Goal: Task Accomplishment & Management: Manage account settings

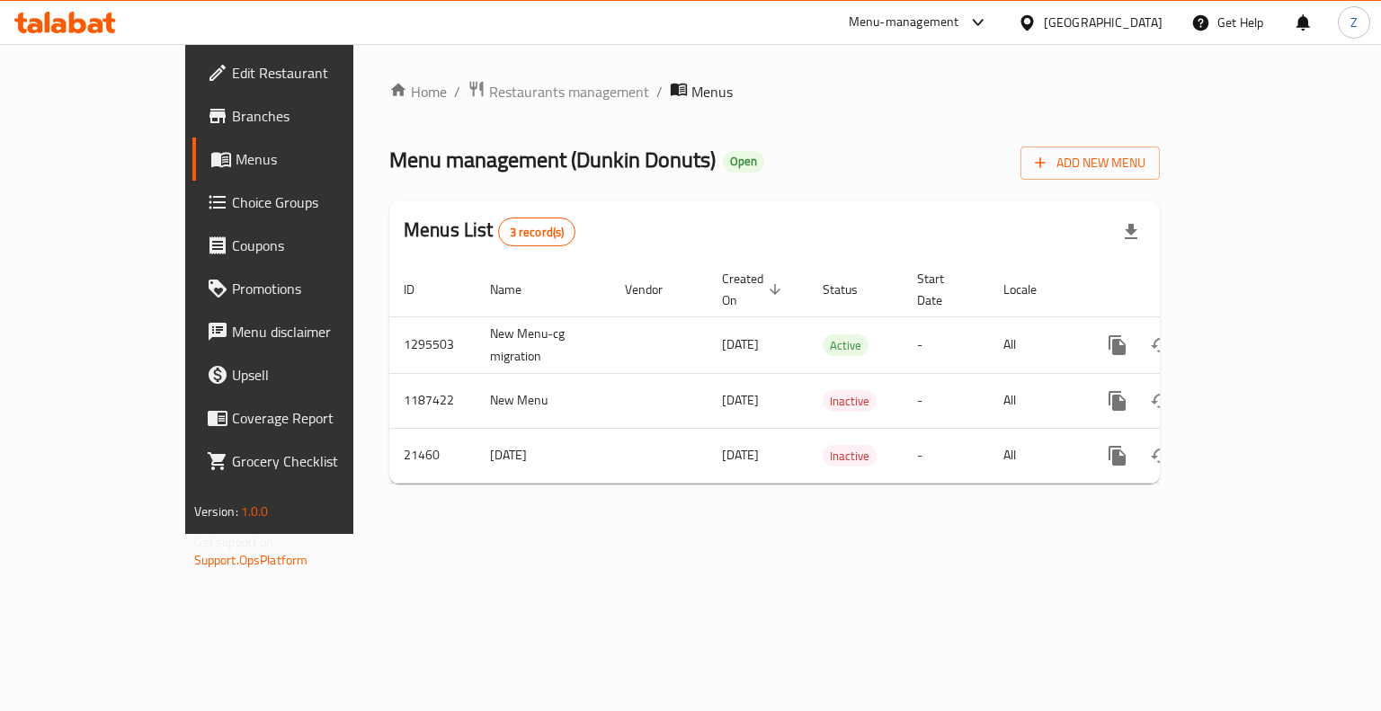
click at [784, 128] on div "Home / Restaurants management / Menus Menu management ( Dunkin Donuts ) Open Ad…" at bounding box center [774, 289] width 770 height 418
click at [489, 96] on span "Restaurants management" at bounding box center [569, 92] width 160 height 22
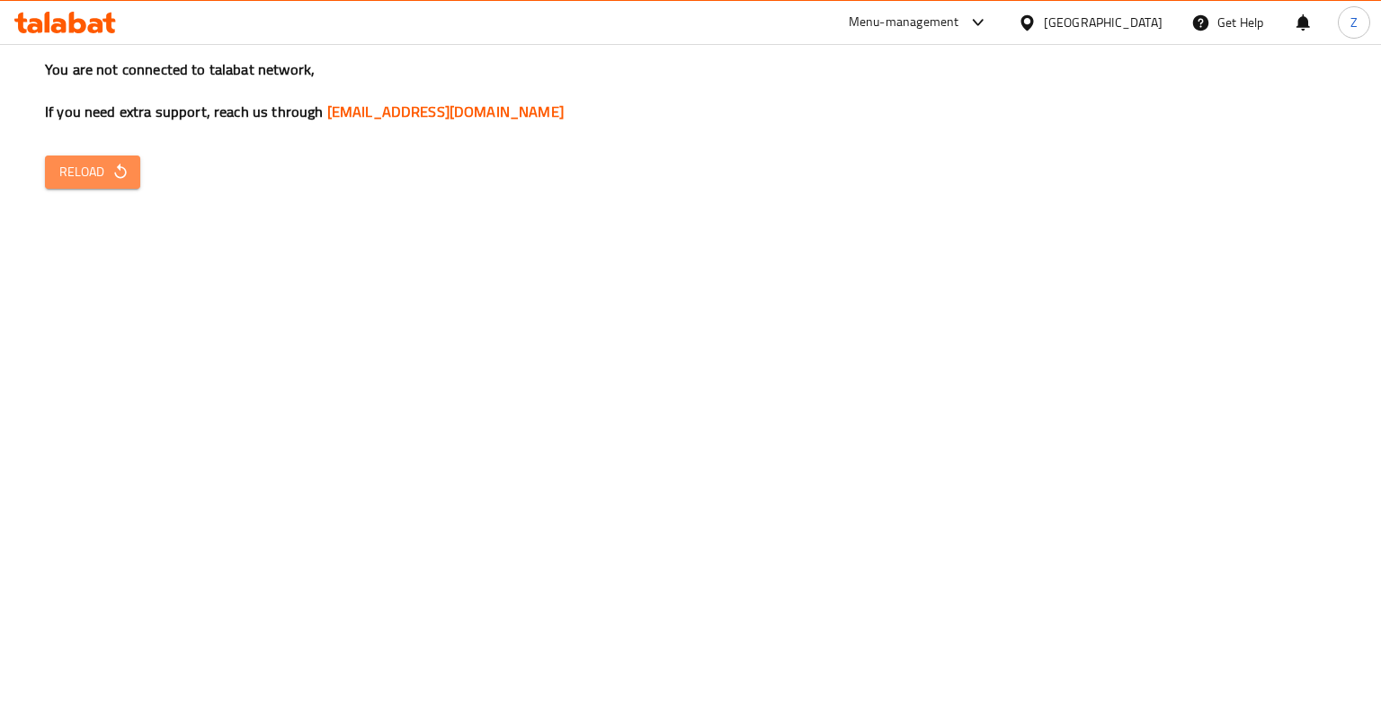
click at [82, 159] on button "Reload" at bounding box center [92, 172] width 95 height 33
click at [90, 165] on span "Reload" at bounding box center [92, 172] width 67 height 22
click at [106, 172] on span "Reload" at bounding box center [92, 172] width 67 height 22
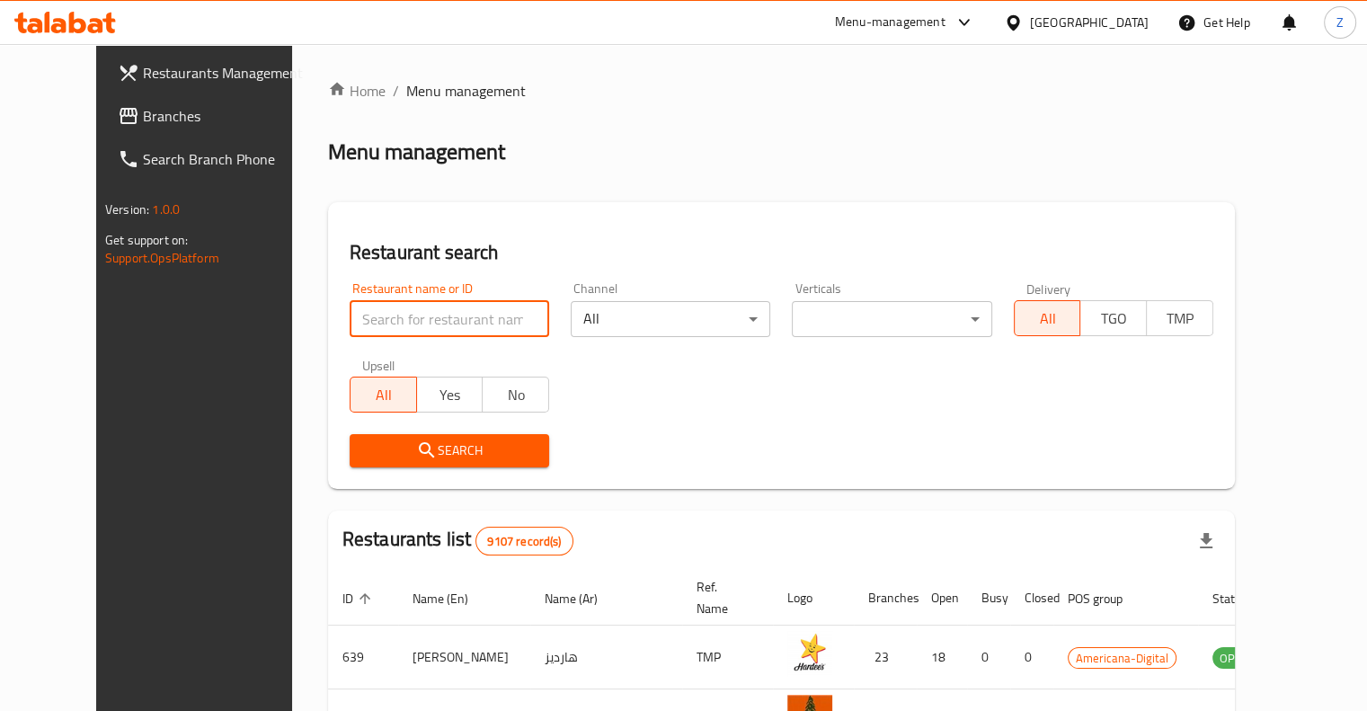
click at [363, 321] on input "search" at bounding box center [450, 319] width 200 height 36
type input "Subway"
click button "Search" at bounding box center [450, 450] width 200 height 33
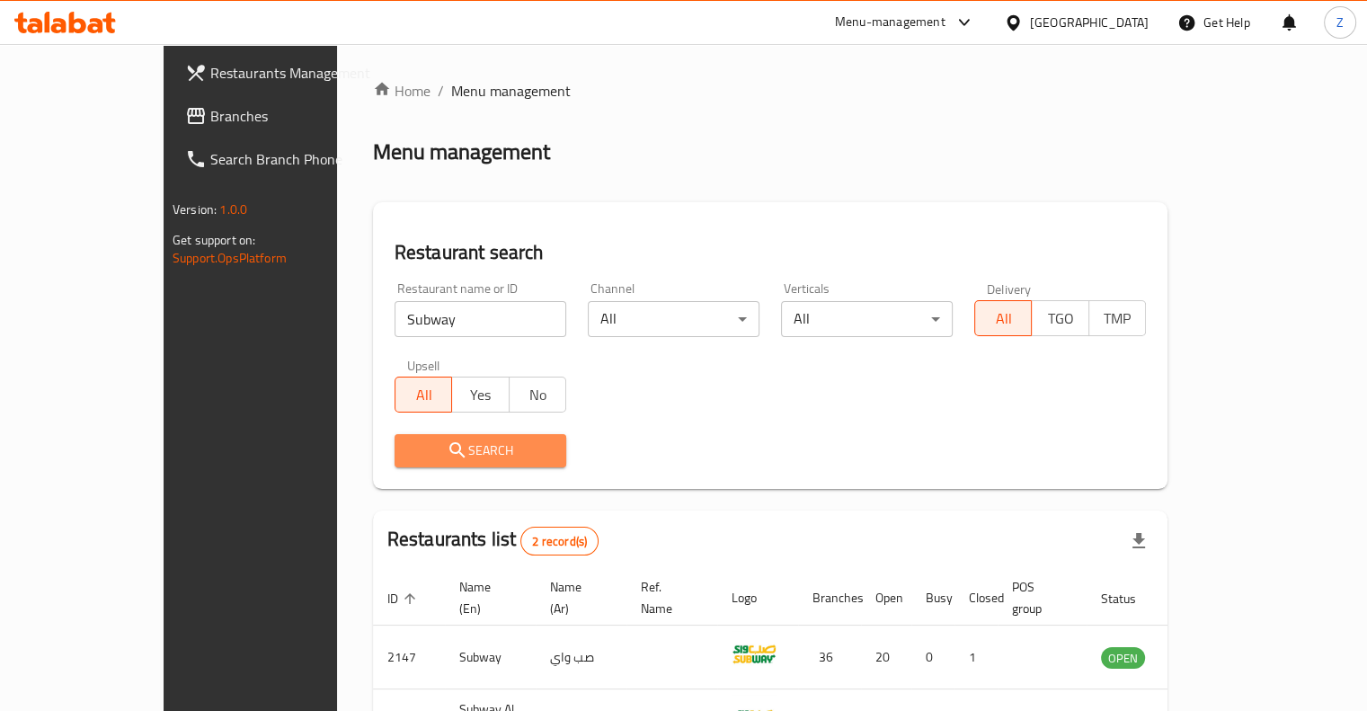
click at [412, 465] on button "Search" at bounding box center [481, 450] width 172 height 33
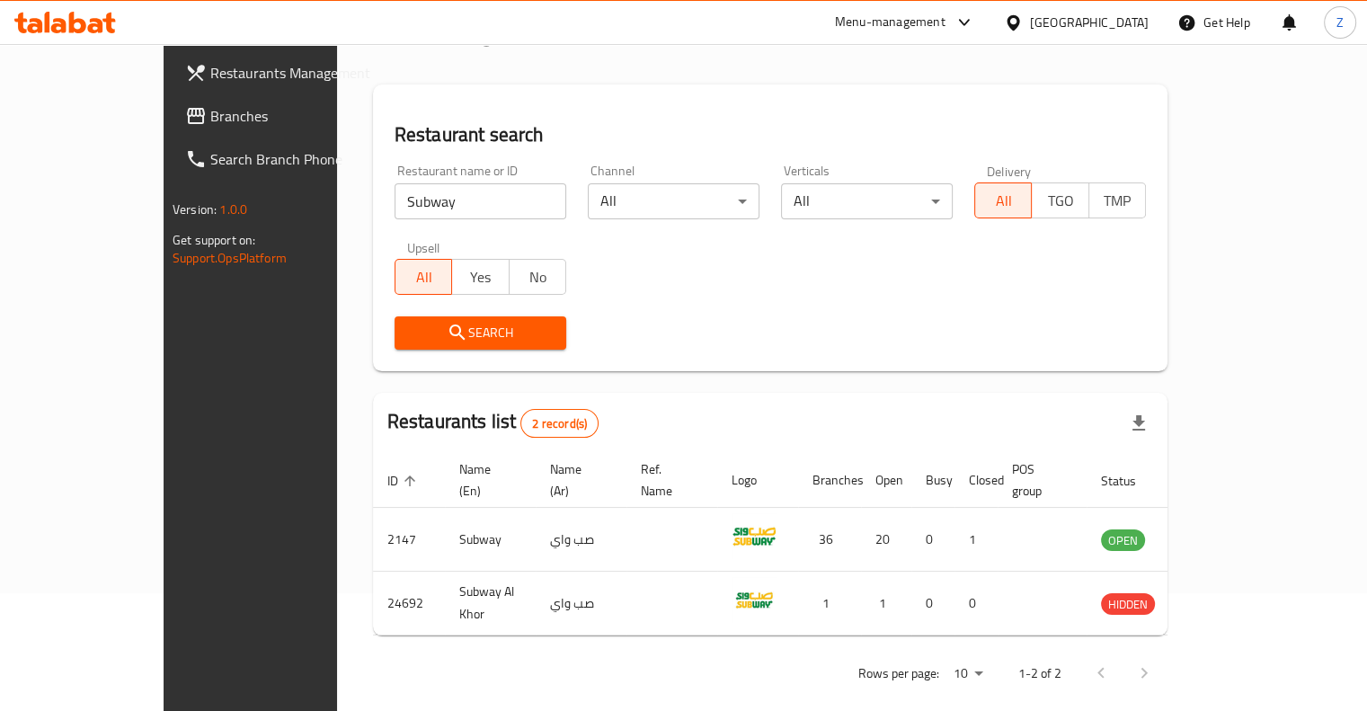
scroll to position [117, 0]
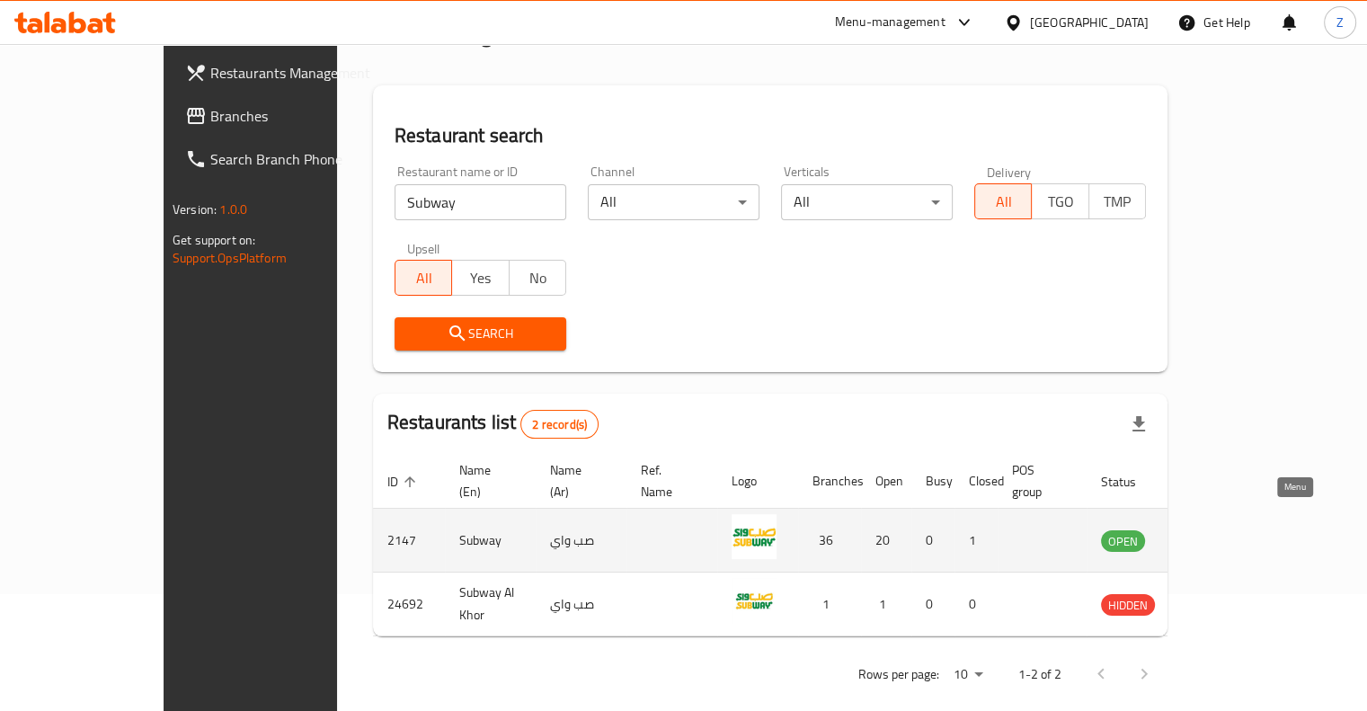
click at [1217, 530] on icon "enhanced table" at bounding box center [1207, 541] width 22 height 22
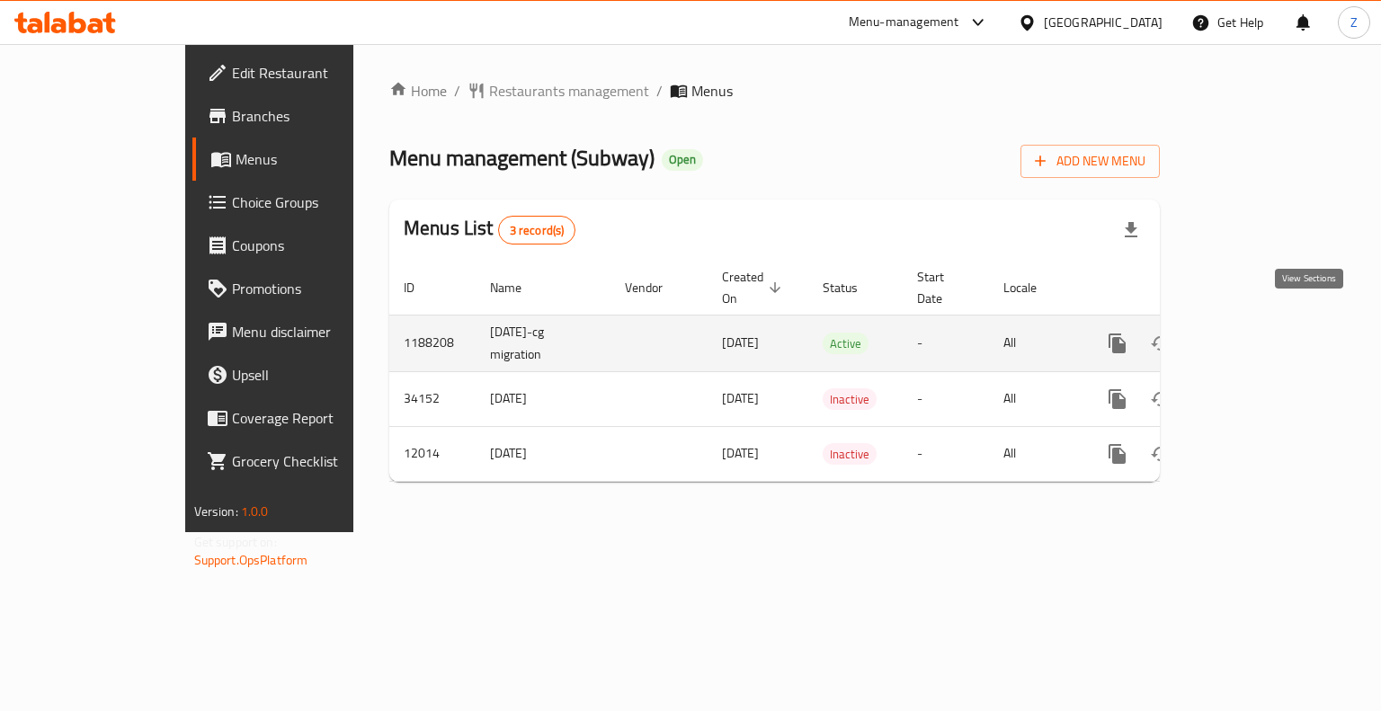
click at [1258, 333] on icon "enhanced table" at bounding box center [1247, 344] width 22 height 22
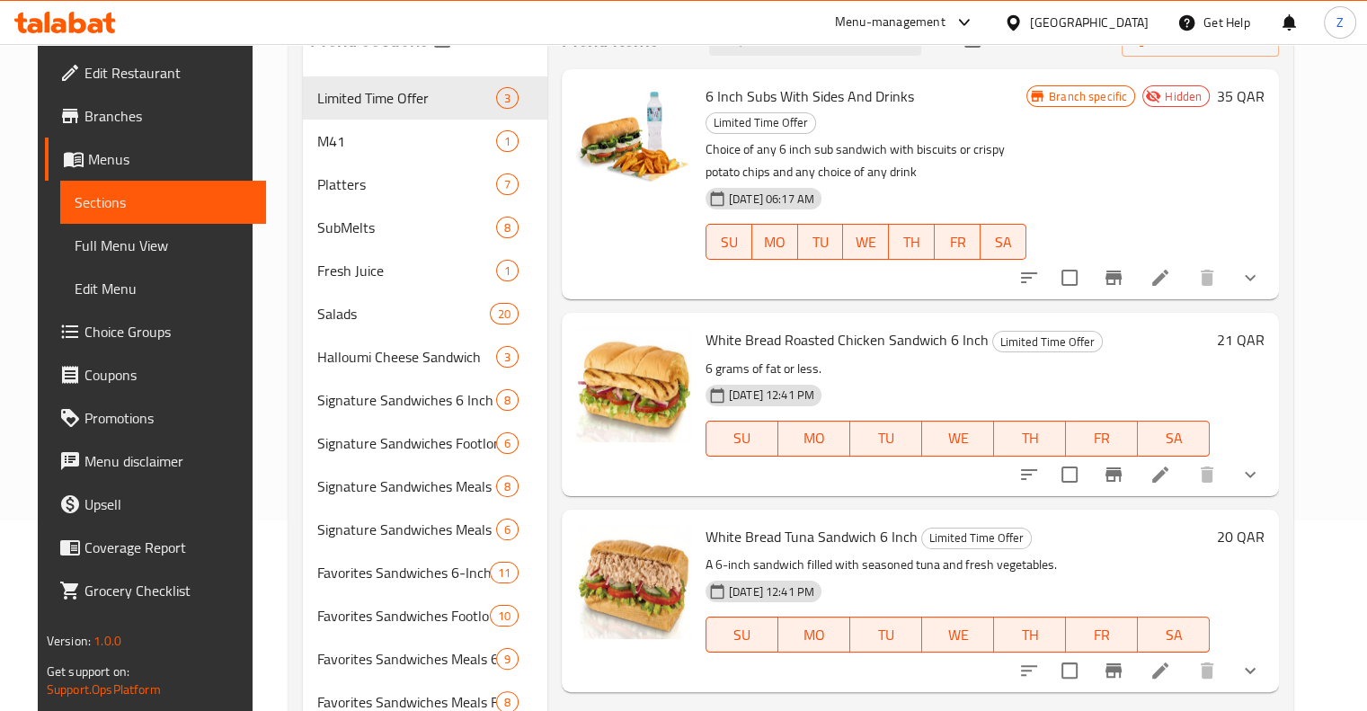
scroll to position [191, 0]
click at [1171, 464] on icon at bounding box center [1161, 475] width 22 height 22
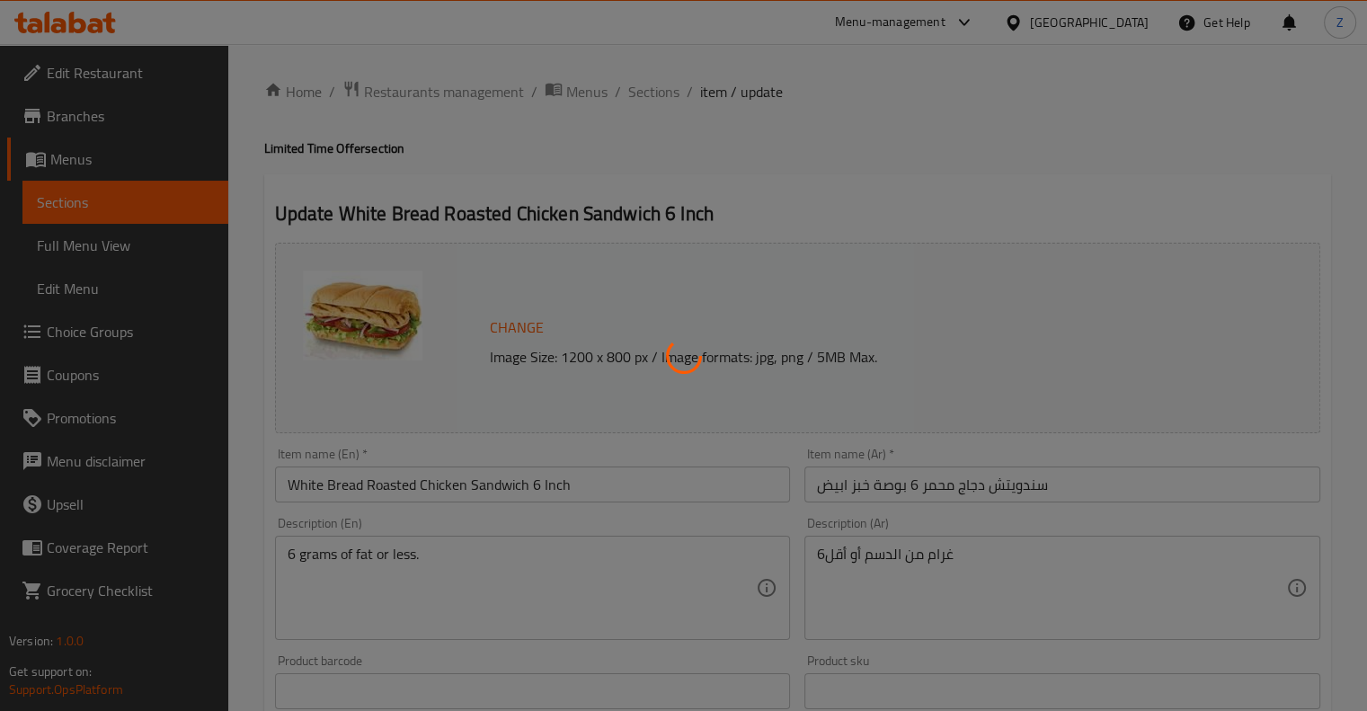
type input "إختيارك من التحميص"
type input "1"
type input "اختيارك من"
type input "0"
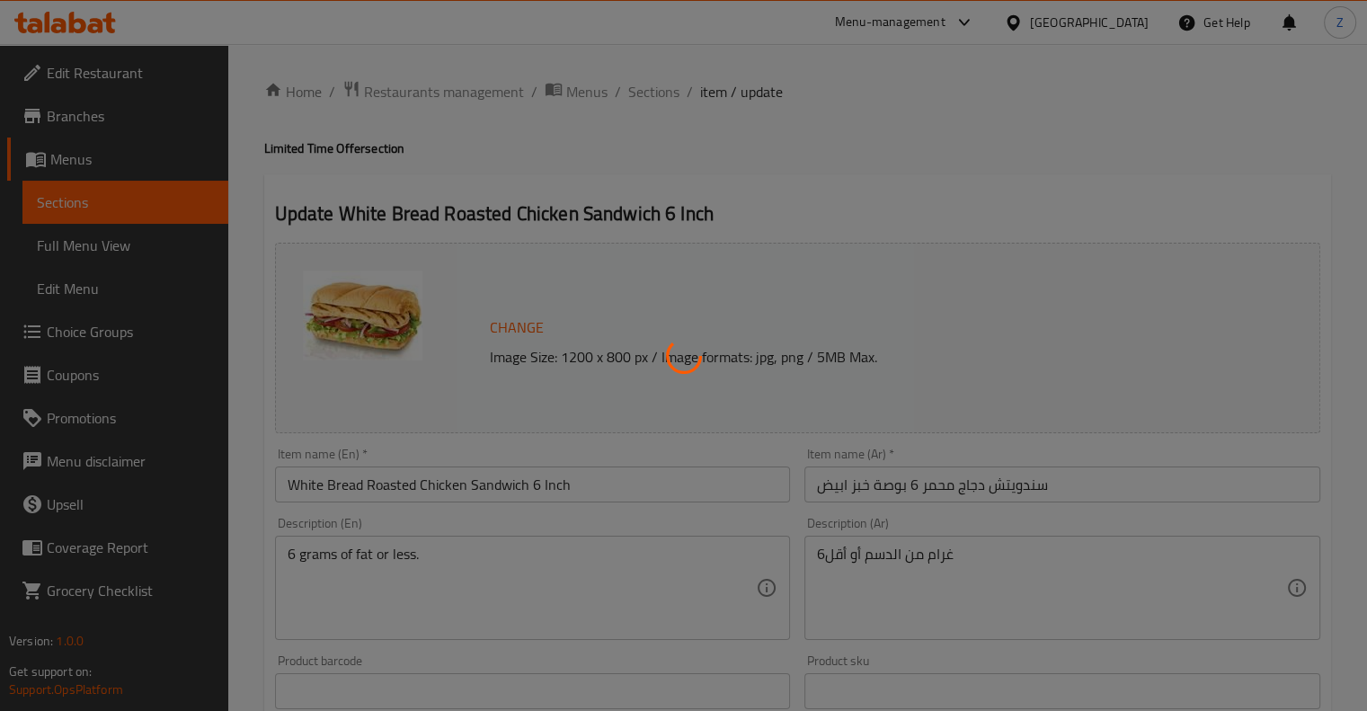
type input "8"
type input "إضافات إضافية:"
type input "0"
type input "7"
type input "اختيارك من الصلصة"
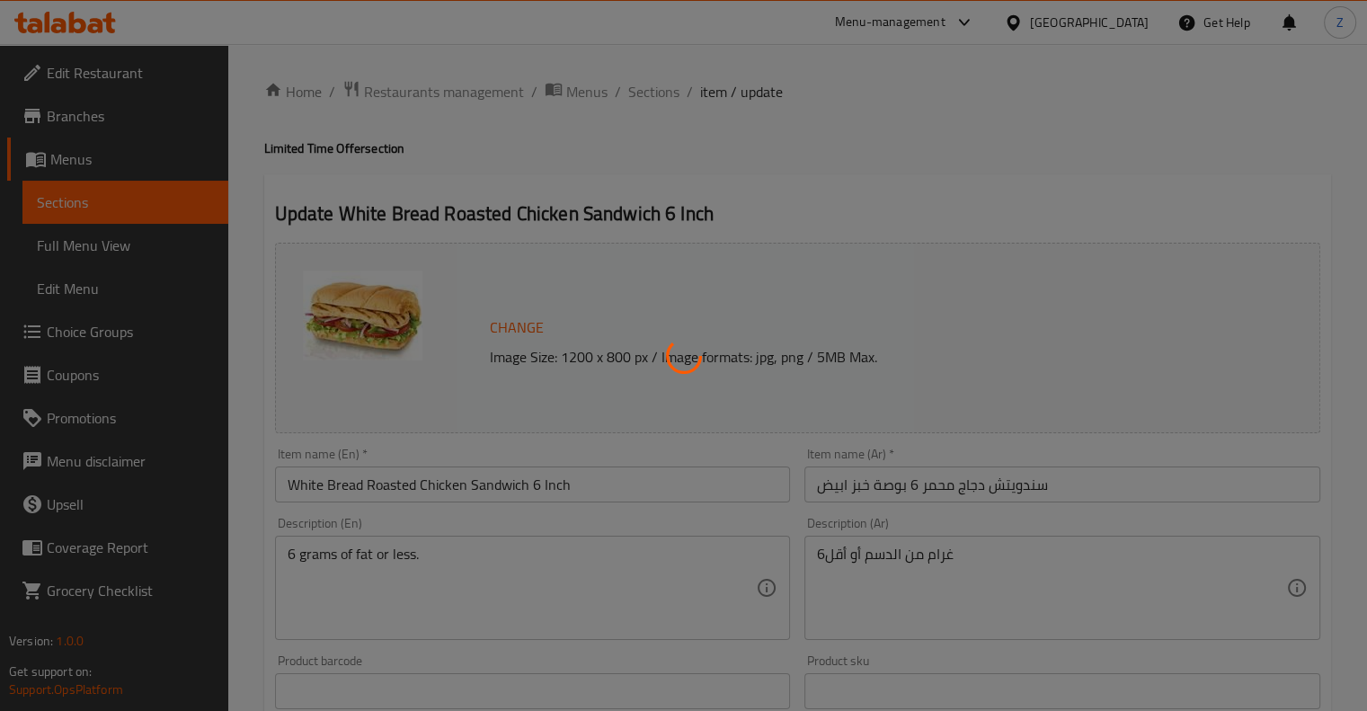
type input "1"
type input "3"
type input "اختيارك من الجبن:"
type input "1"
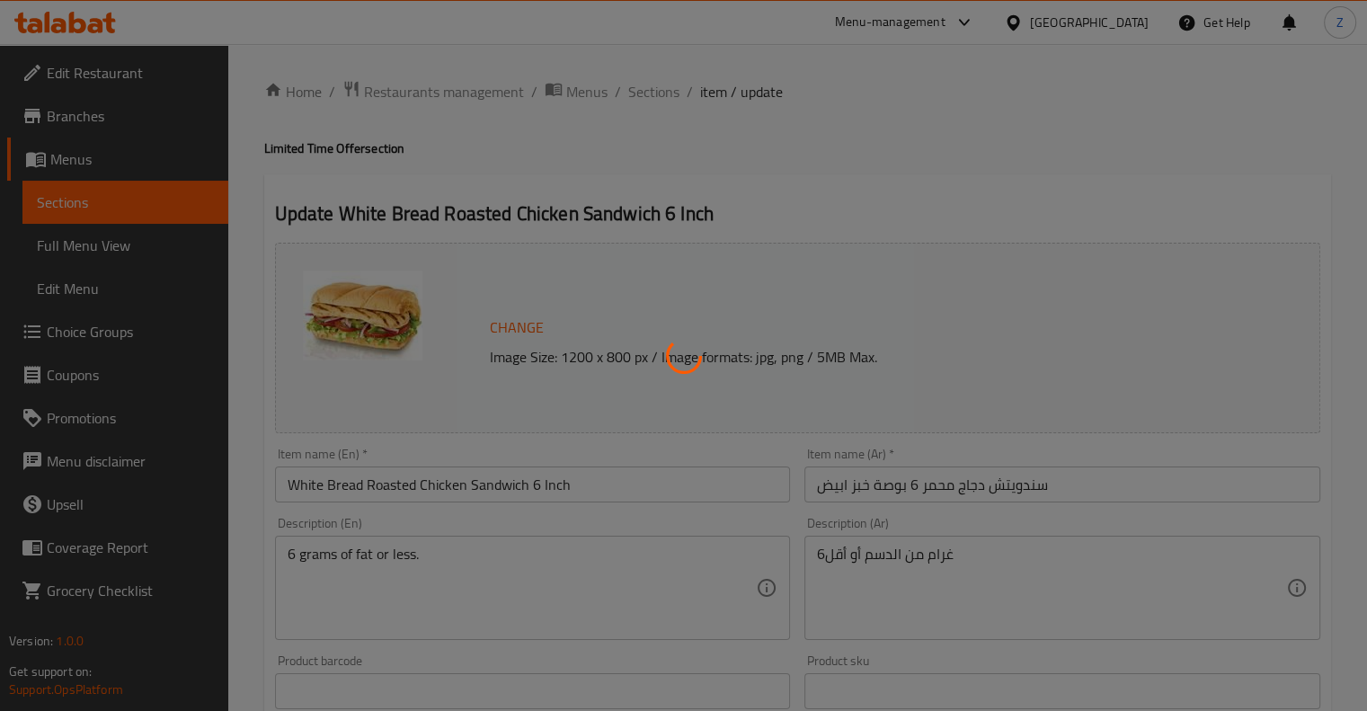
type input "إختيارك من التتبيل 1"
type input "0"
type input "2"
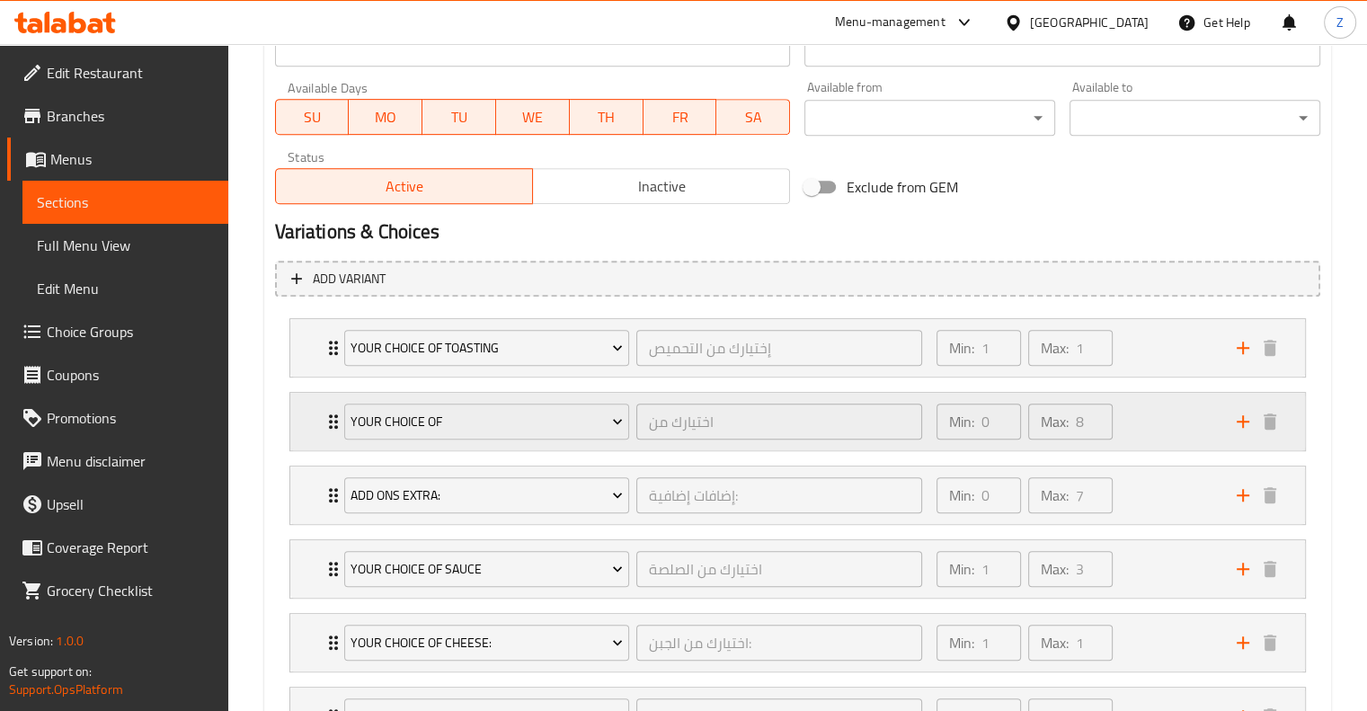
scroll to position [981, 0]
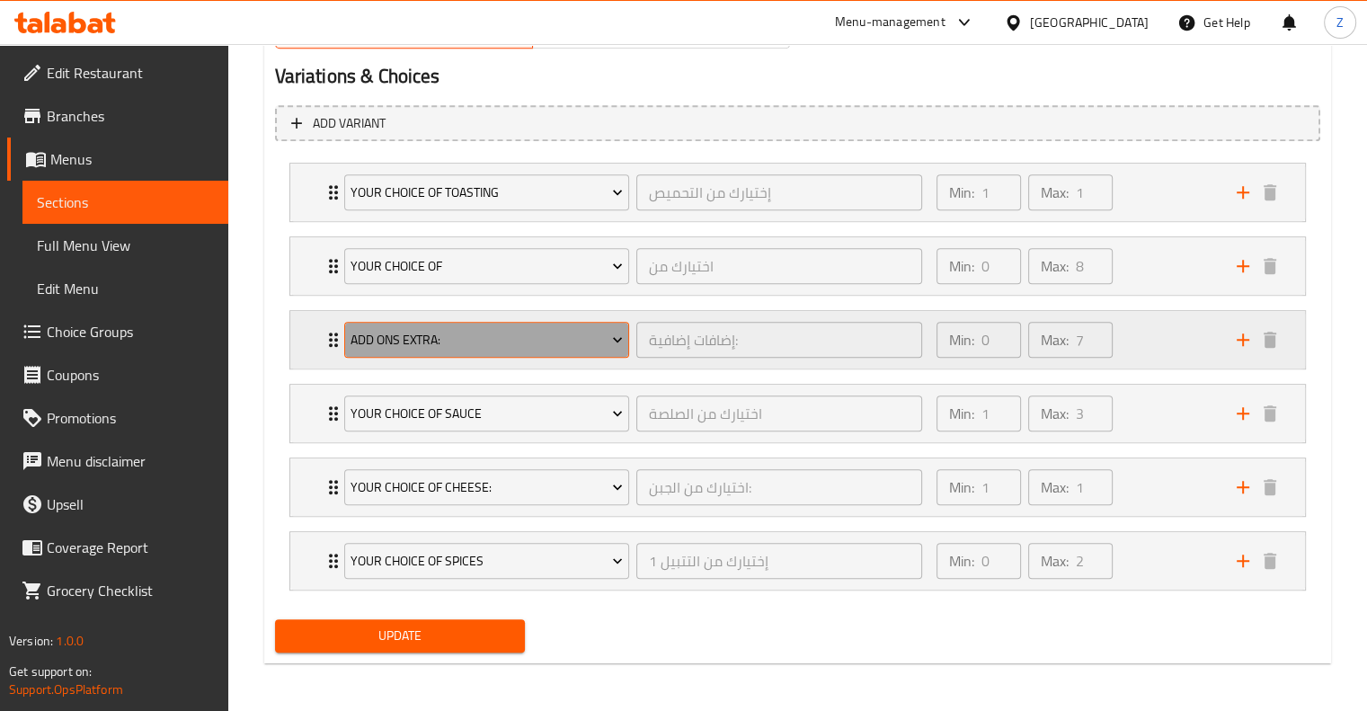
click at [597, 337] on span "Add Ons Extra:" at bounding box center [487, 340] width 272 height 22
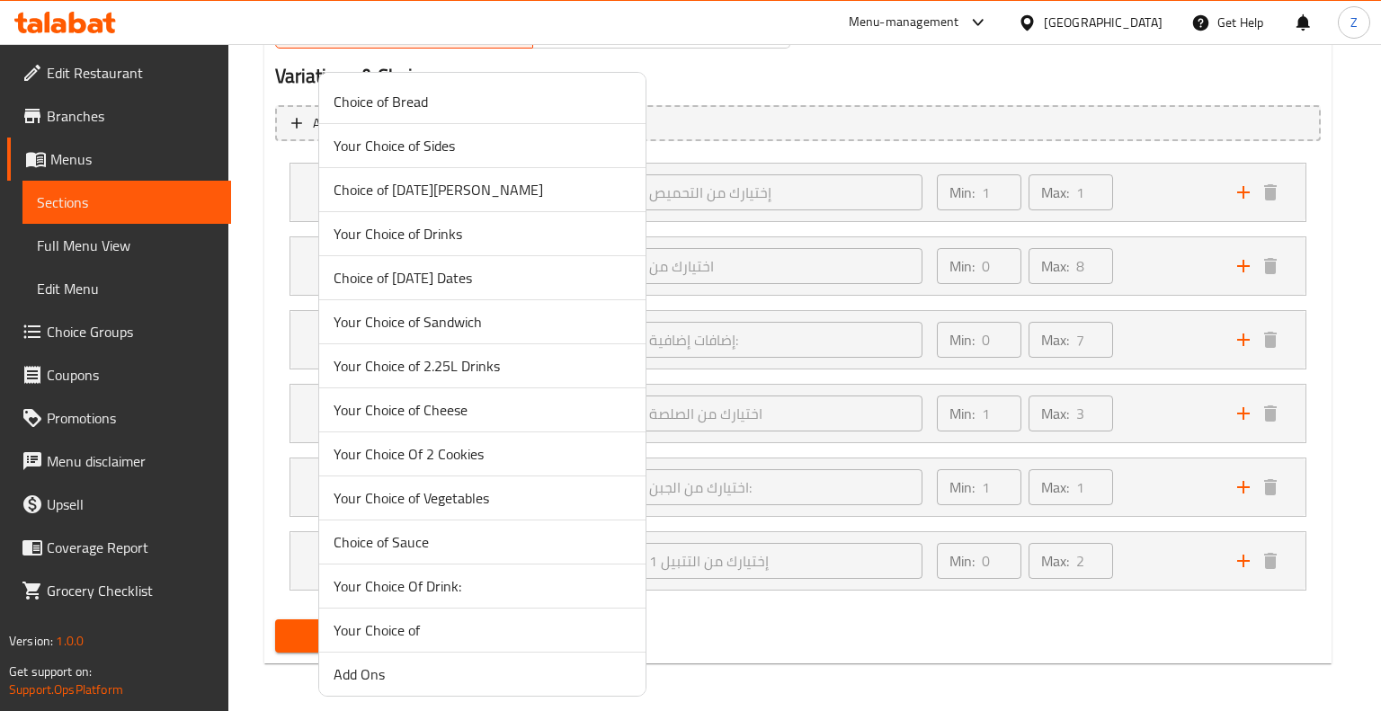
click at [432, 147] on span "Your Choice of Sides" at bounding box center [483, 146] width 298 height 22
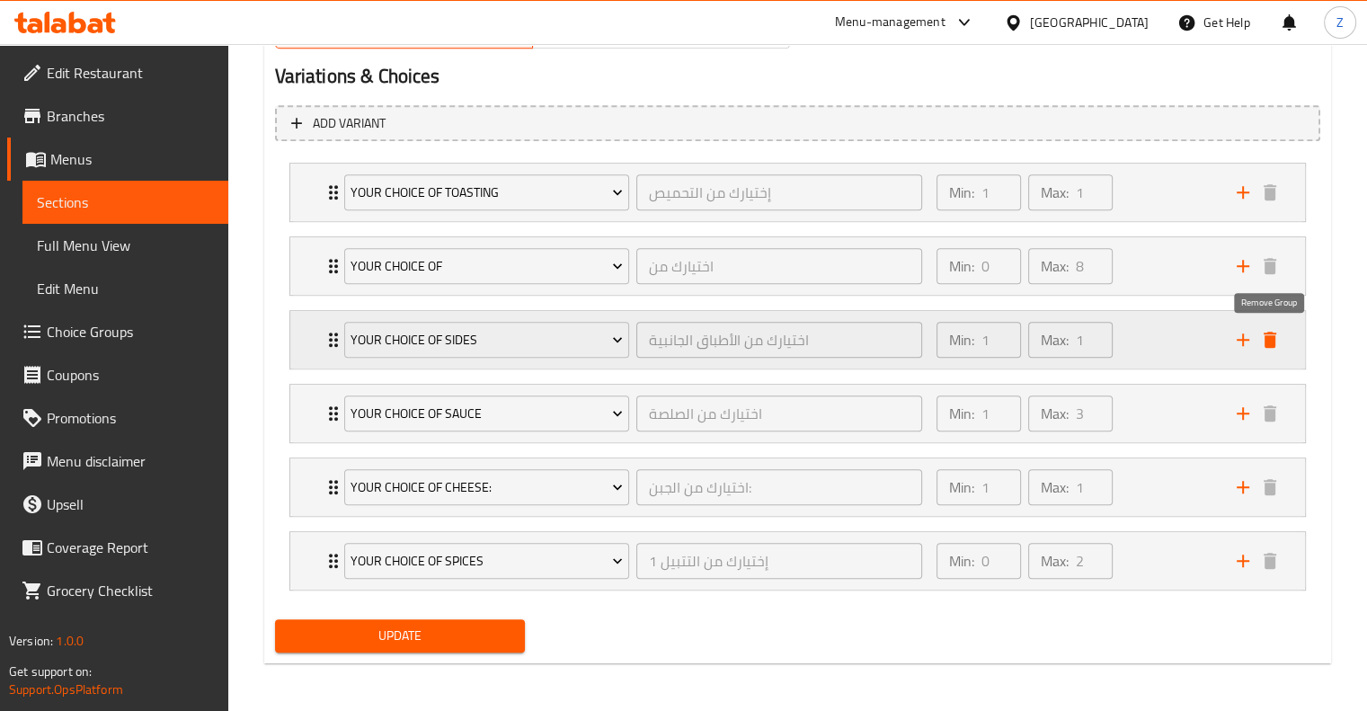
click at [1267, 334] on icon "delete" at bounding box center [1270, 340] width 13 height 16
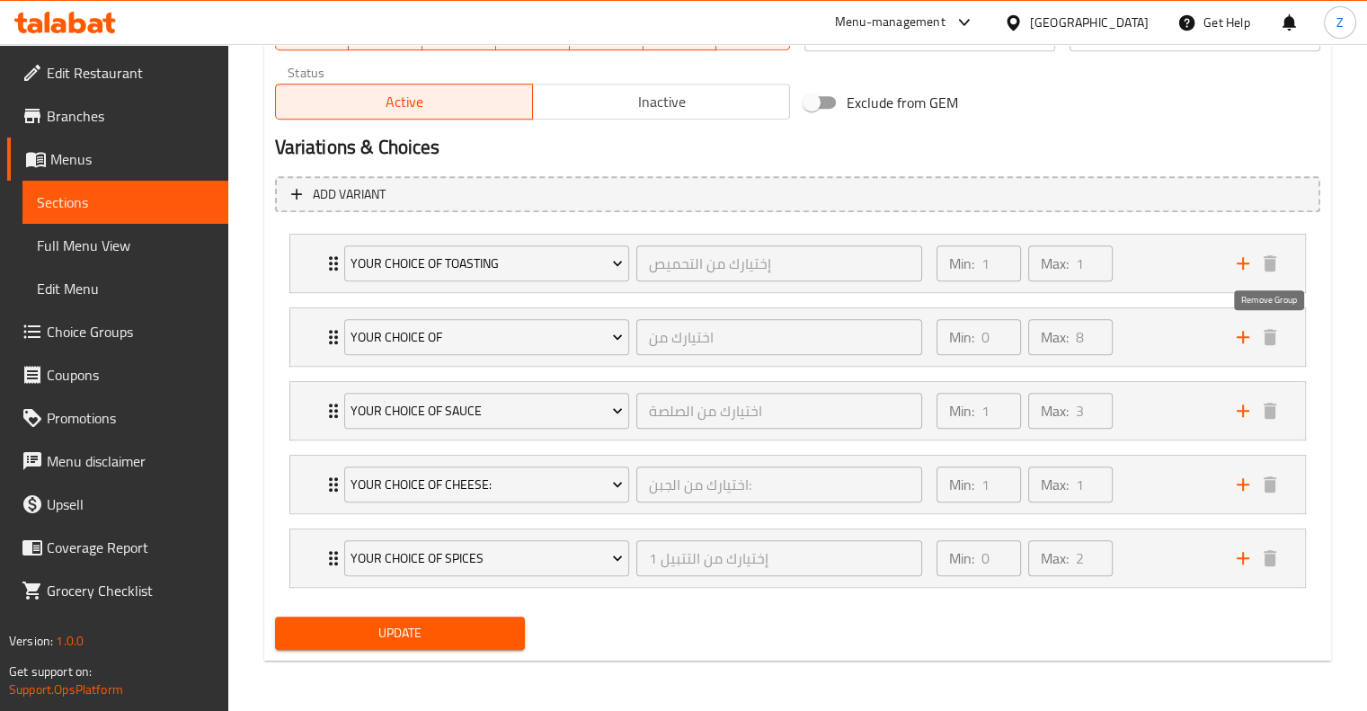
scroll to position [907, 0]
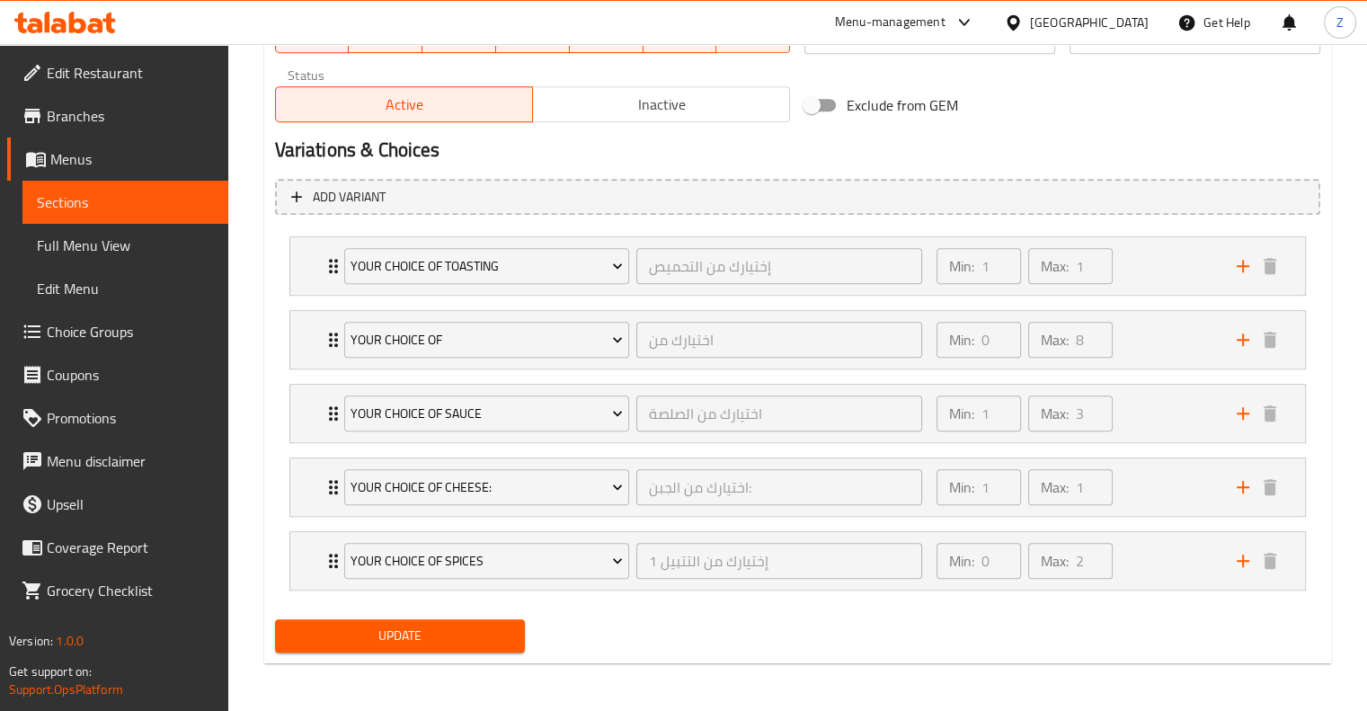
click at [472, 636] on span "Update" at bounding box center [400, 636] width 222 height 22
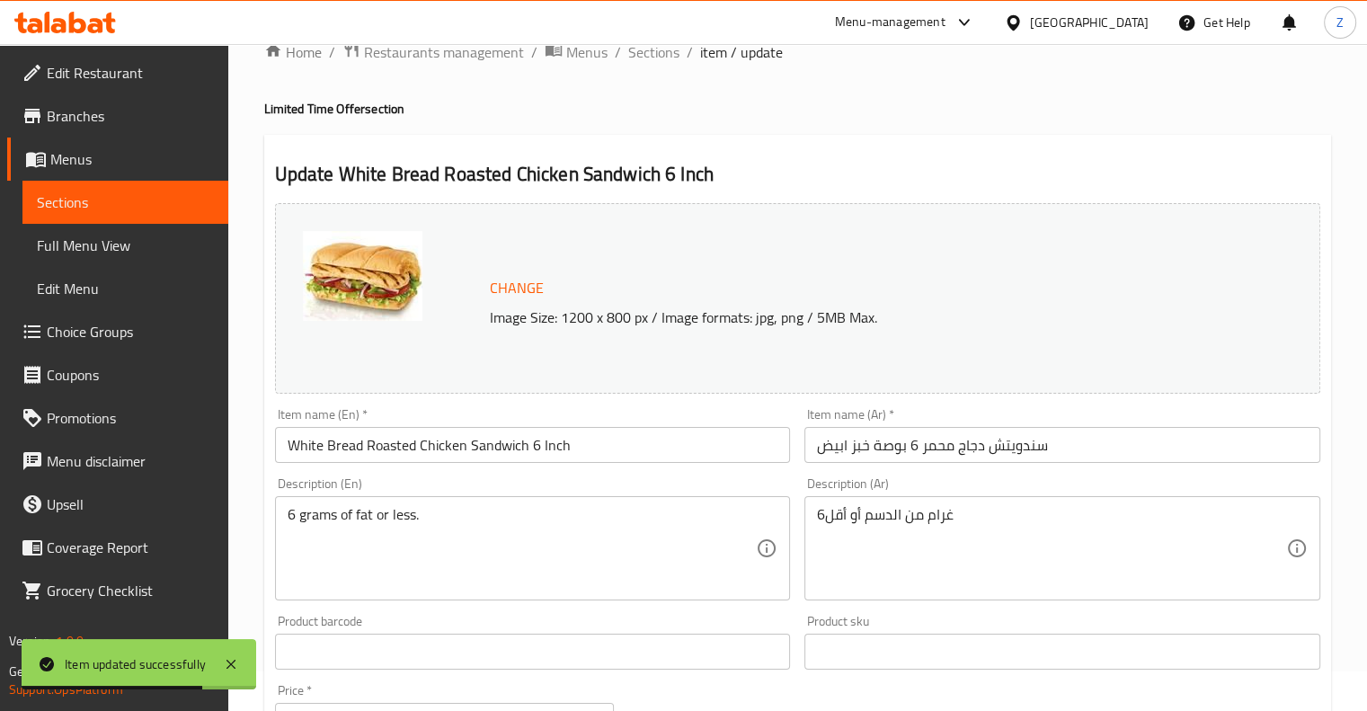
scroll to position [0, 0]
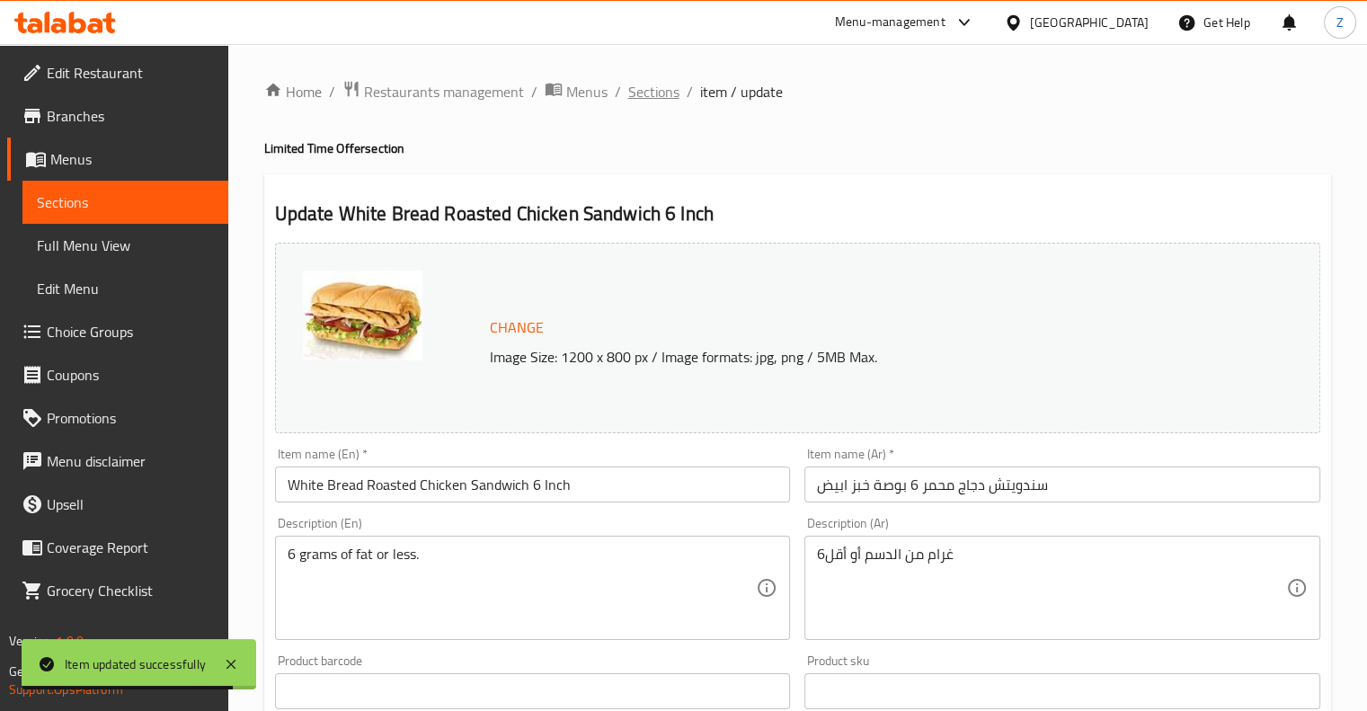
click at [633, 86] on span "Sections" at bounding box center [653, 92] width 51 height 22
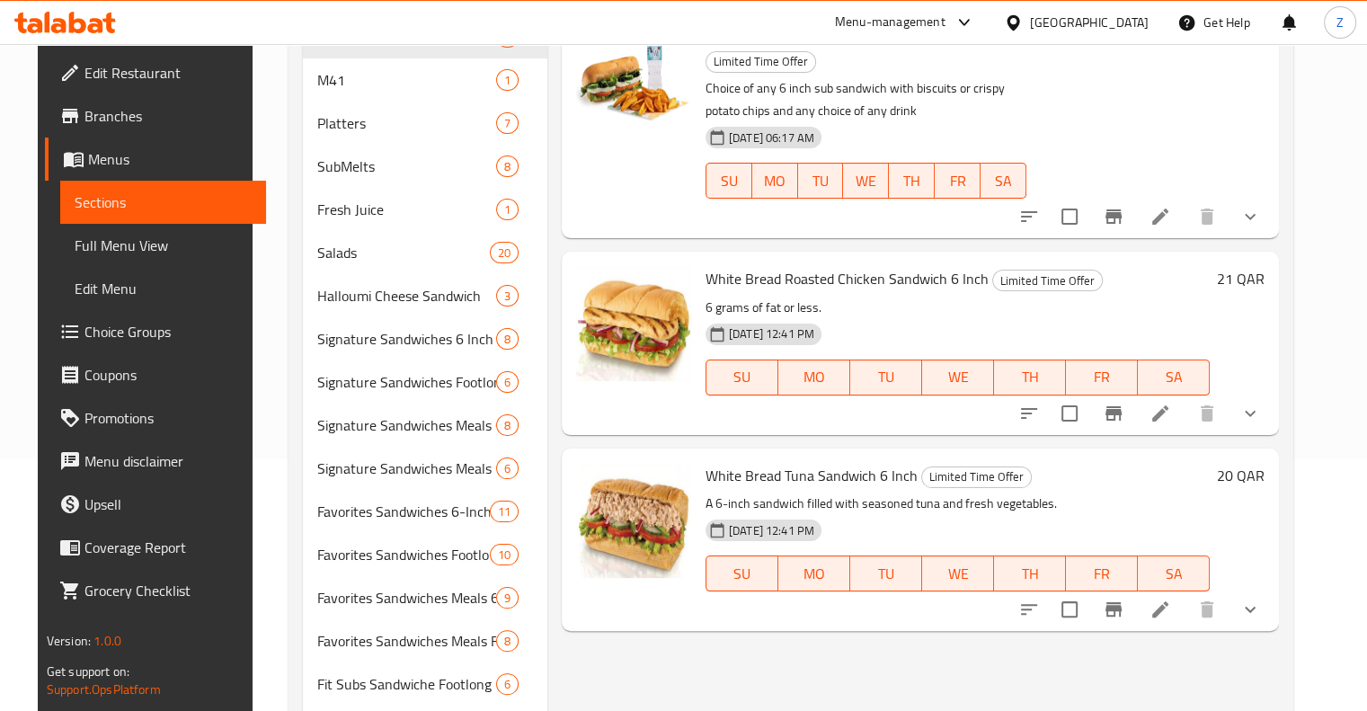
scroll to position [252, 0]
click at [1171, 403] on icon at bounding box center [1161, 414] width 22 height 22
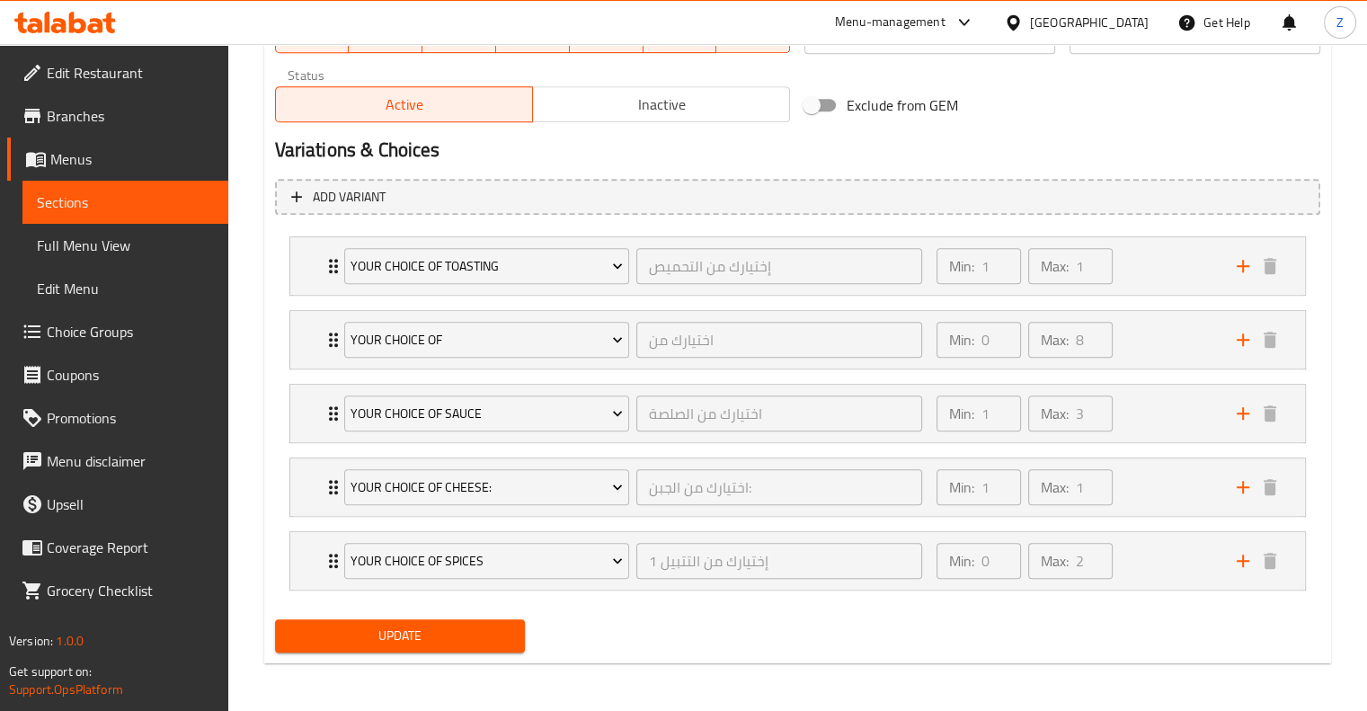
scroll to position [906, 0]
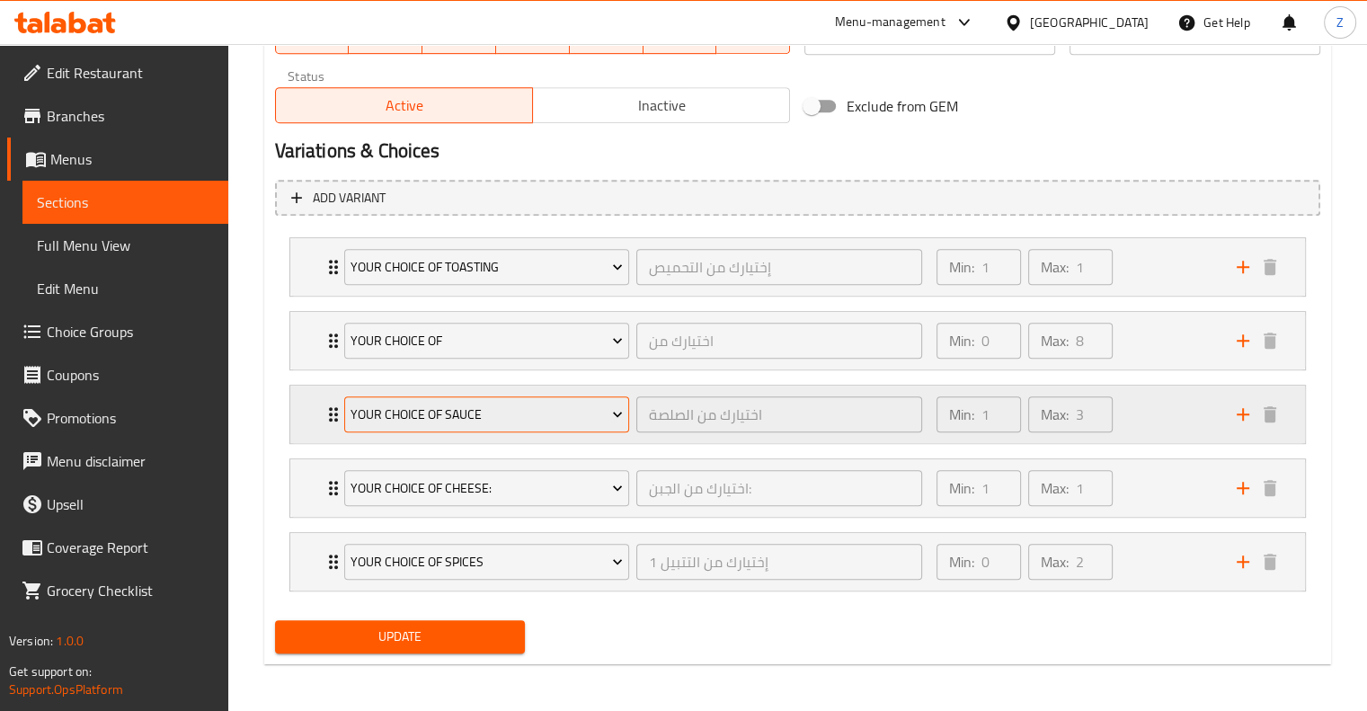
click at [565, 399] on button "Your Choice of Sauce" at bounding box center [487, 414] width 286 height 36
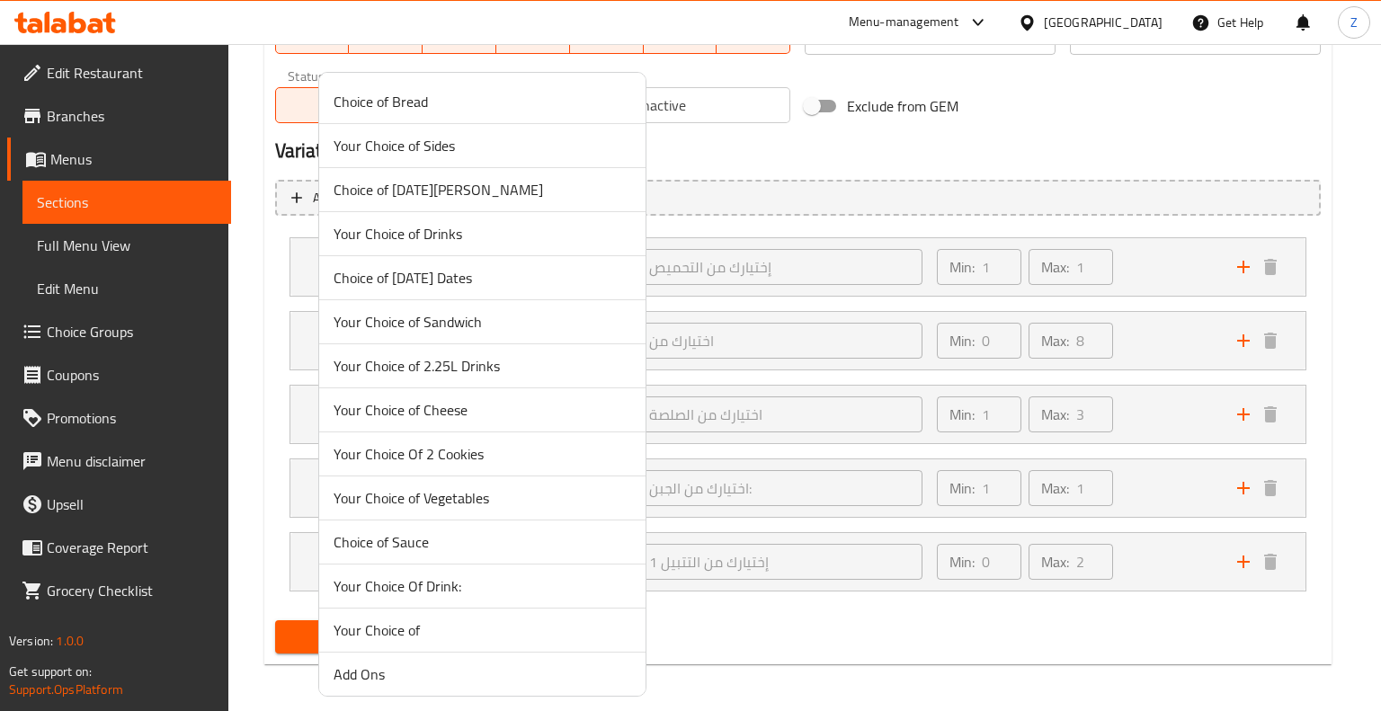
click at [955, 431] on div at bounding box center [690, 355] width 1381 height 711
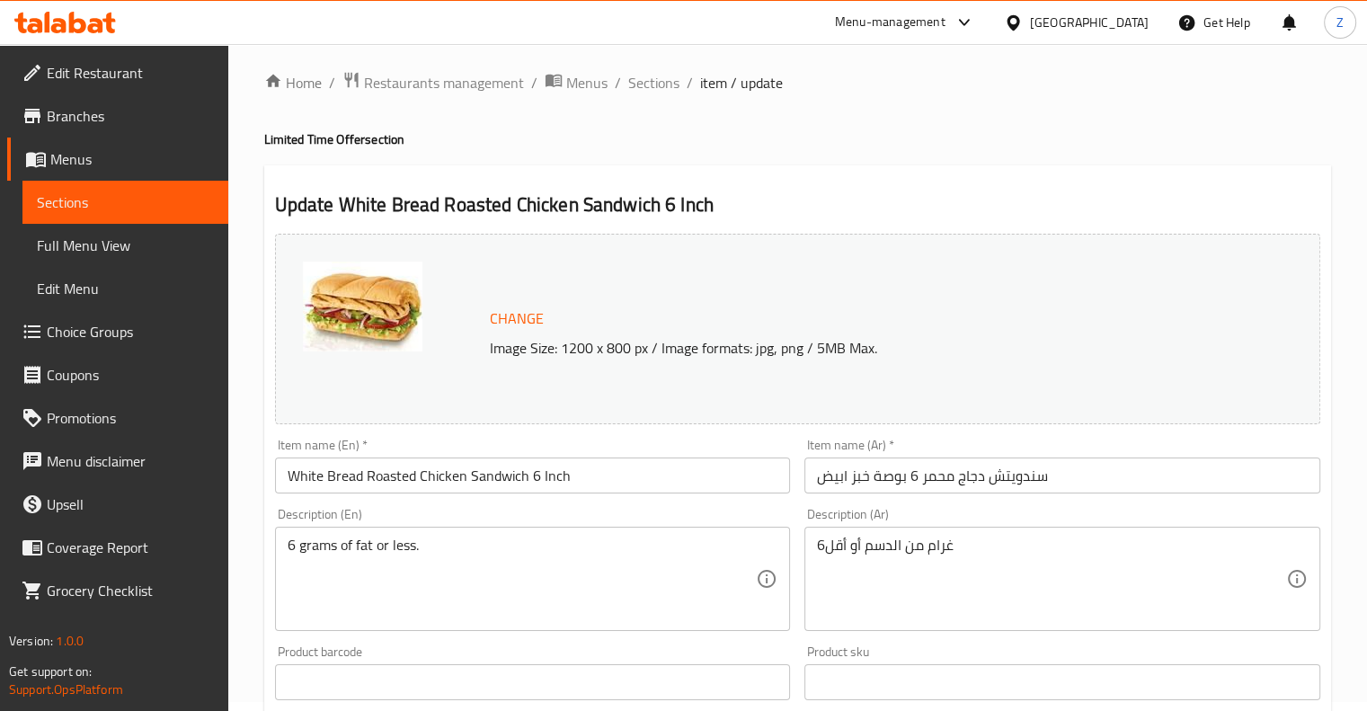
scroll to position [0, 0]
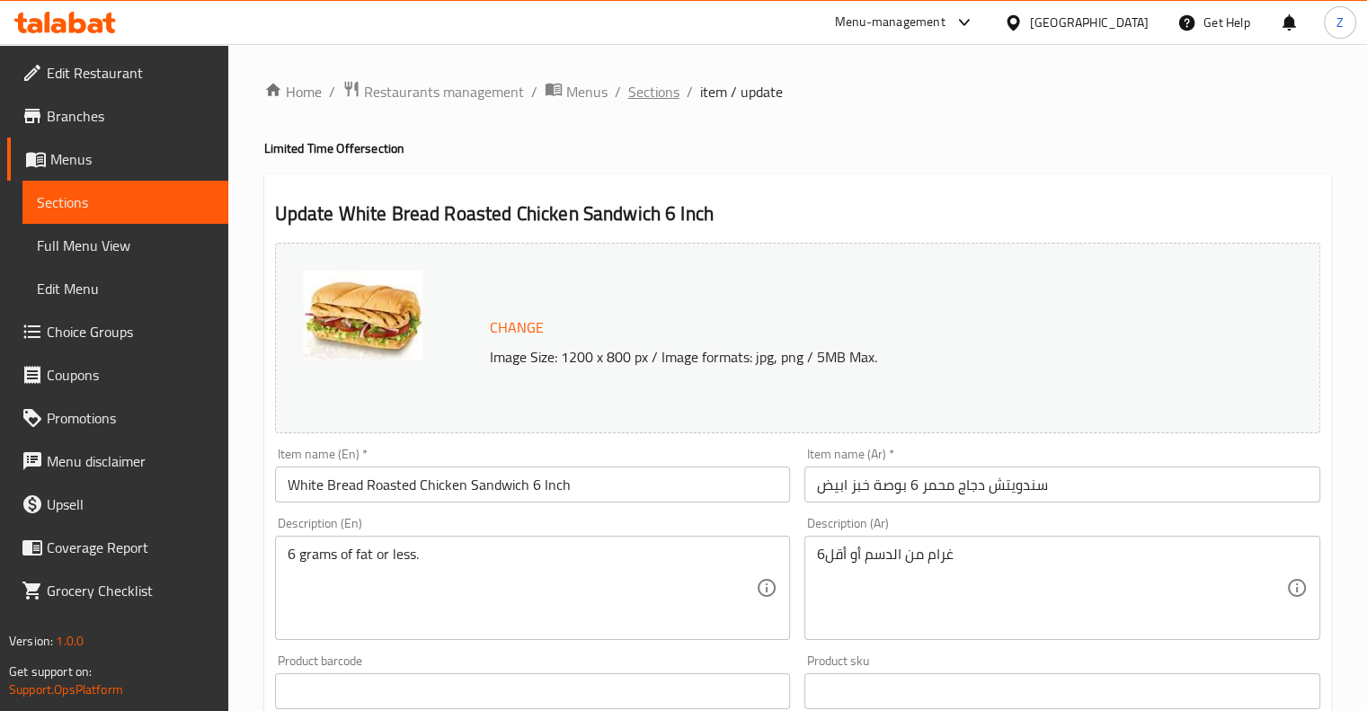
click at [661, 94] on span "Sections" at bounding box center [653, 92] width 51 height 22
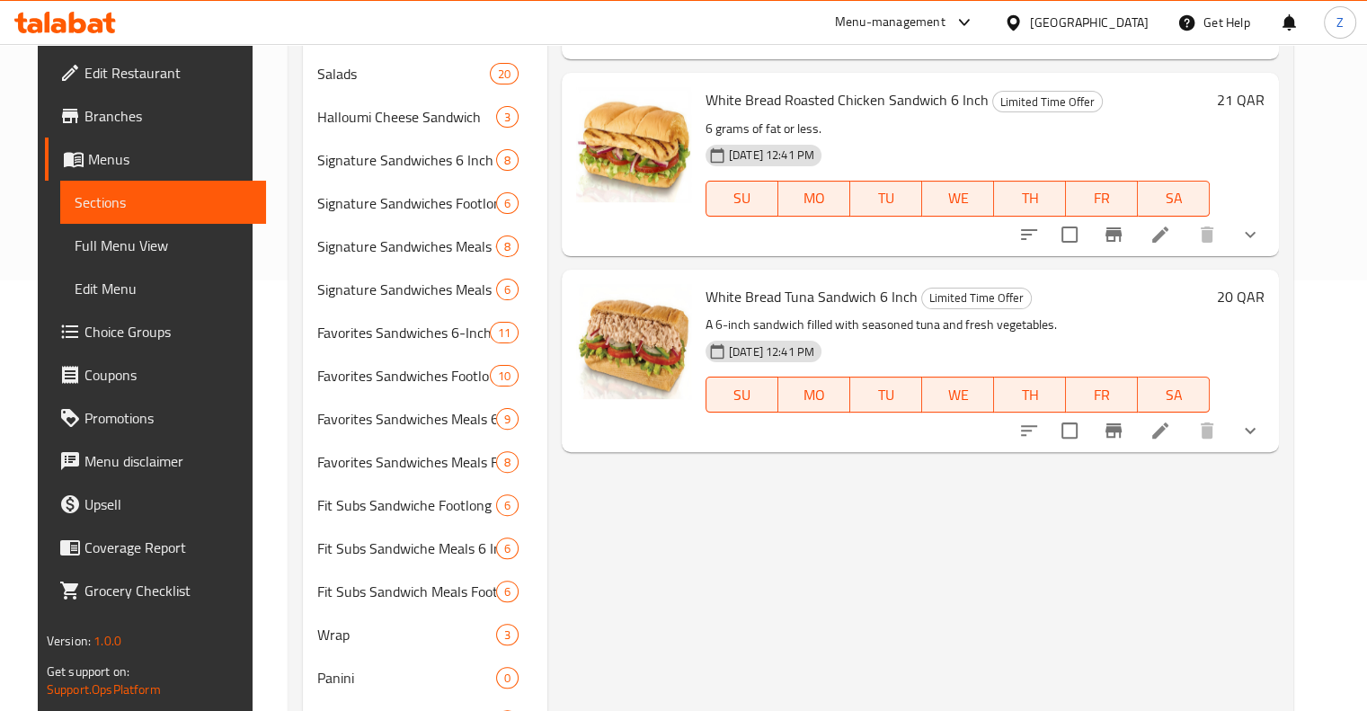
scroll to position [432, 0]
click at [1171, 419] on icon at bounding box center [1161, 430] width 22 height 22
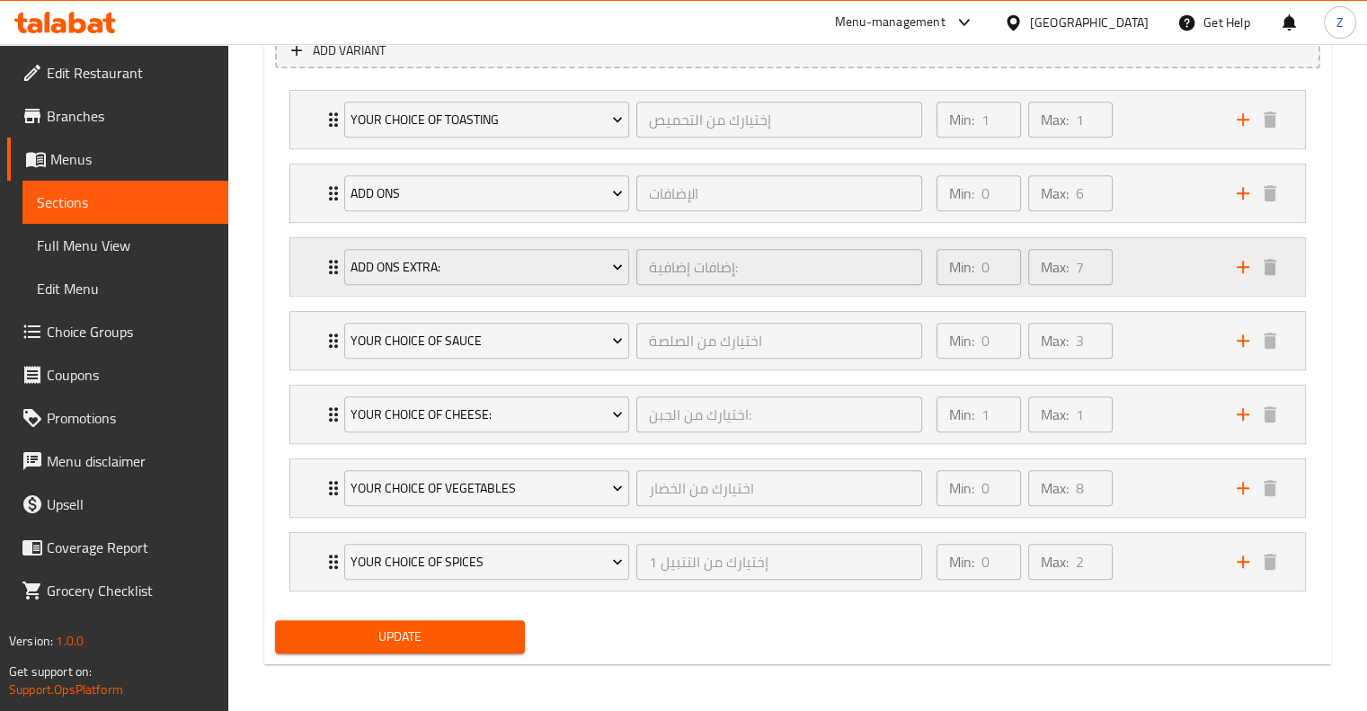
scroll to position [1053, 0]
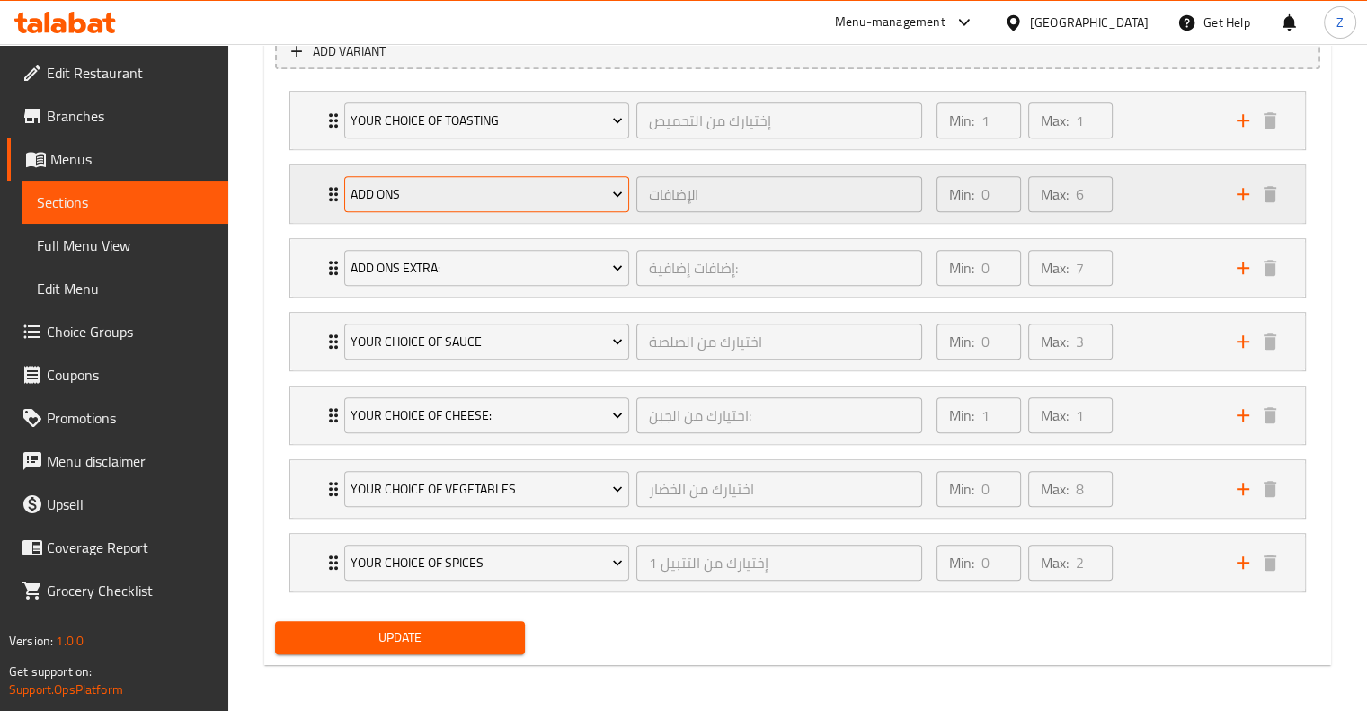
click at [562, 198] on span "Add Ons" at bounding box center [487, 194] width 272 height 22
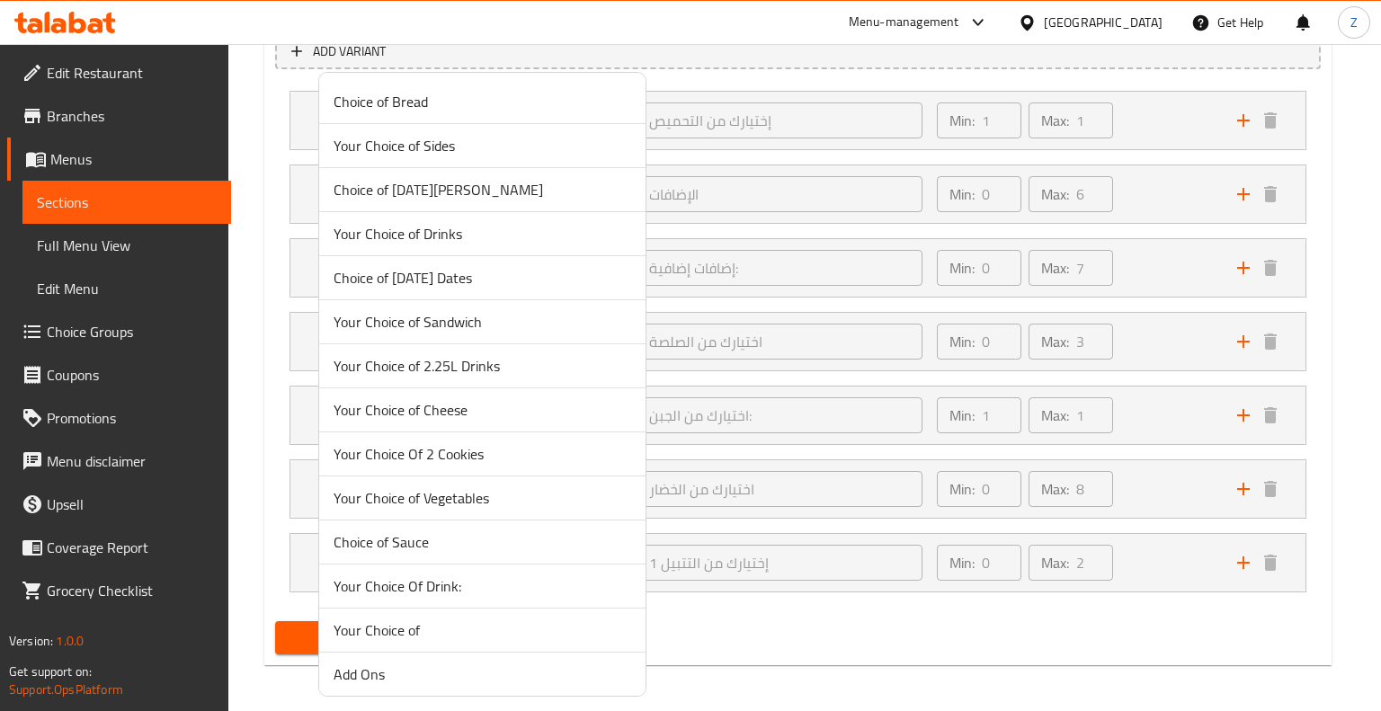
click at [731, 197] on div at bounding box center [690, 355] width 1381 height 711
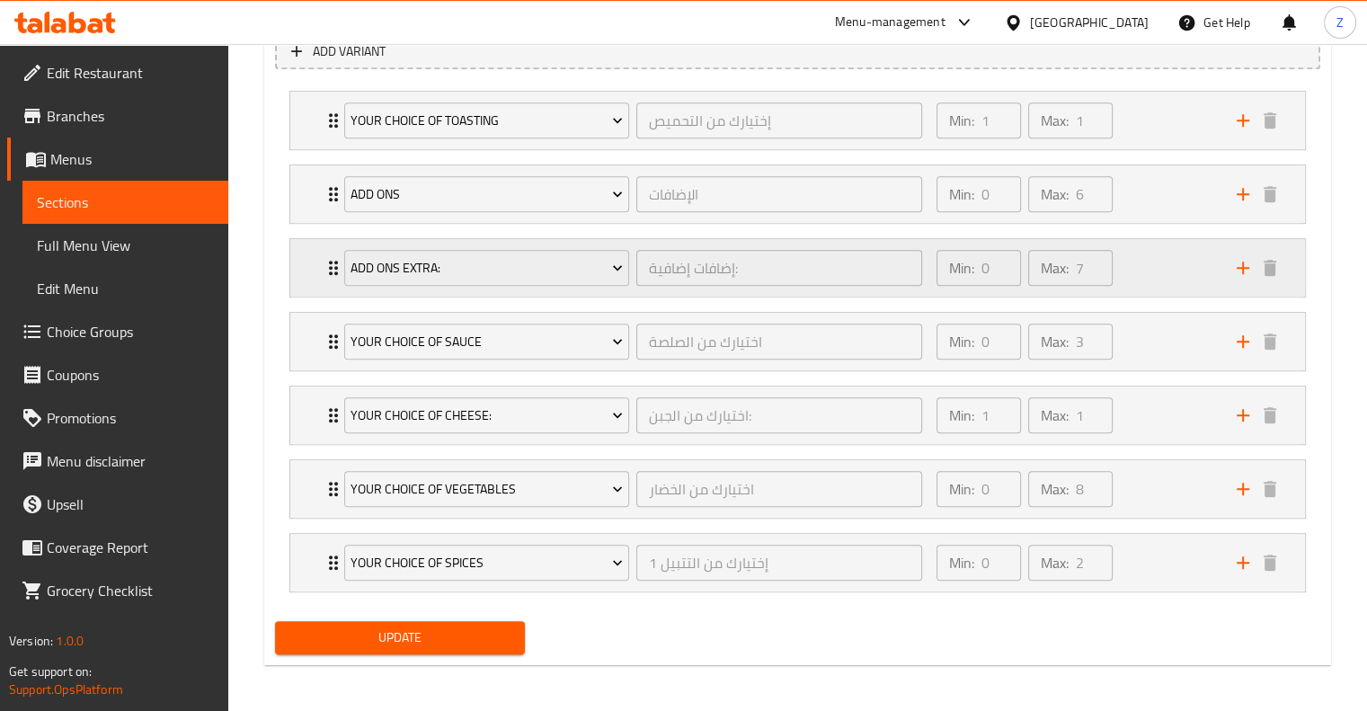
click at [632, 266] on div "Add Ons Extra:" at bounding box center [487, 267] width 293 height 43
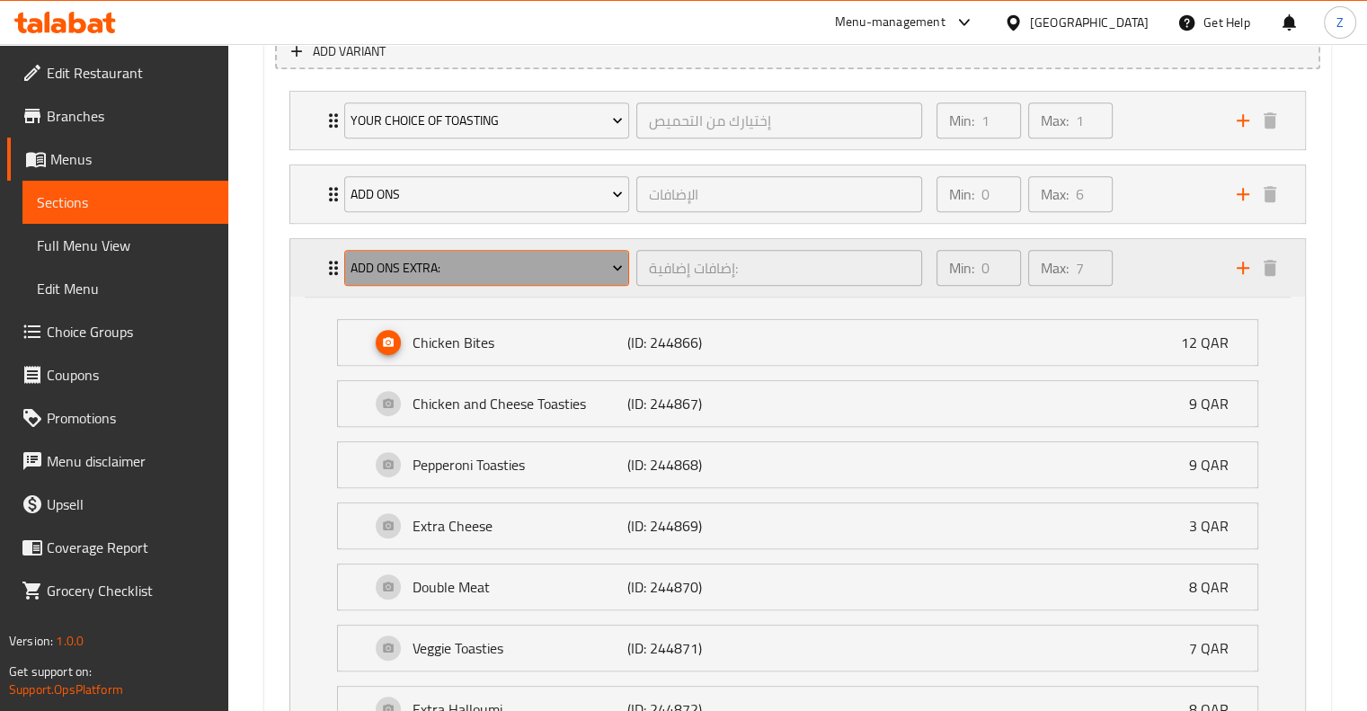
click at [594, 262] on span "Add Ons Extra:" at bounding box center [487, 268] width 272 height 22
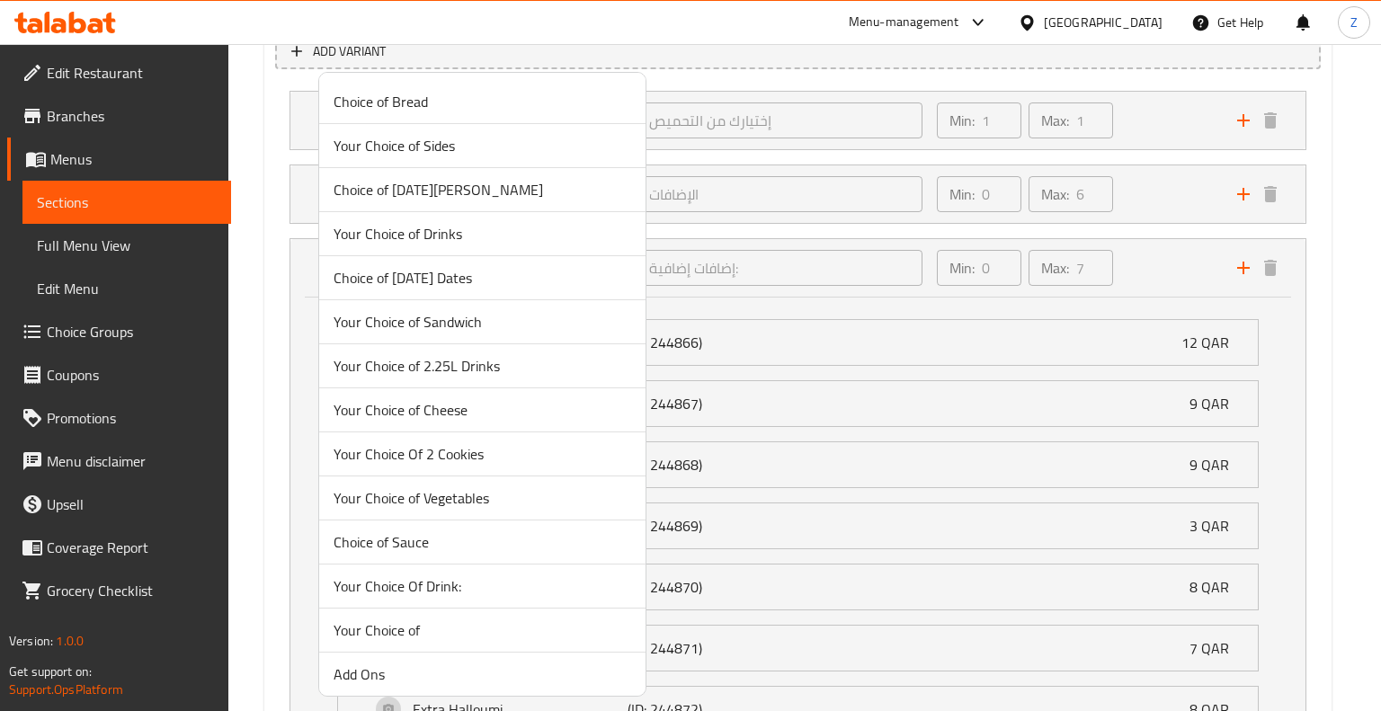
click at [439, 135] on span "Your Choice of Sides" at bounding box center [483, 146] width 298 height 22
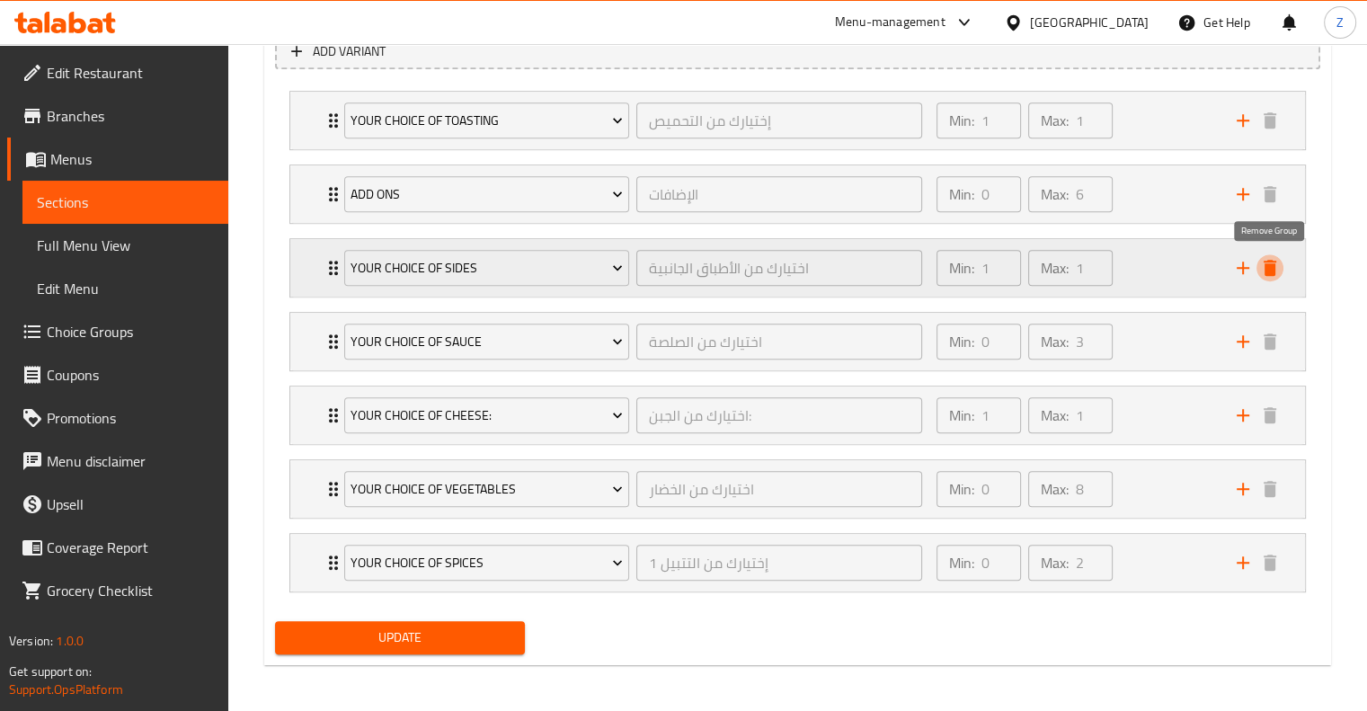
click at [1274, 265] on icon "delete" at bounding box center [1270, 268] width 13 height 16
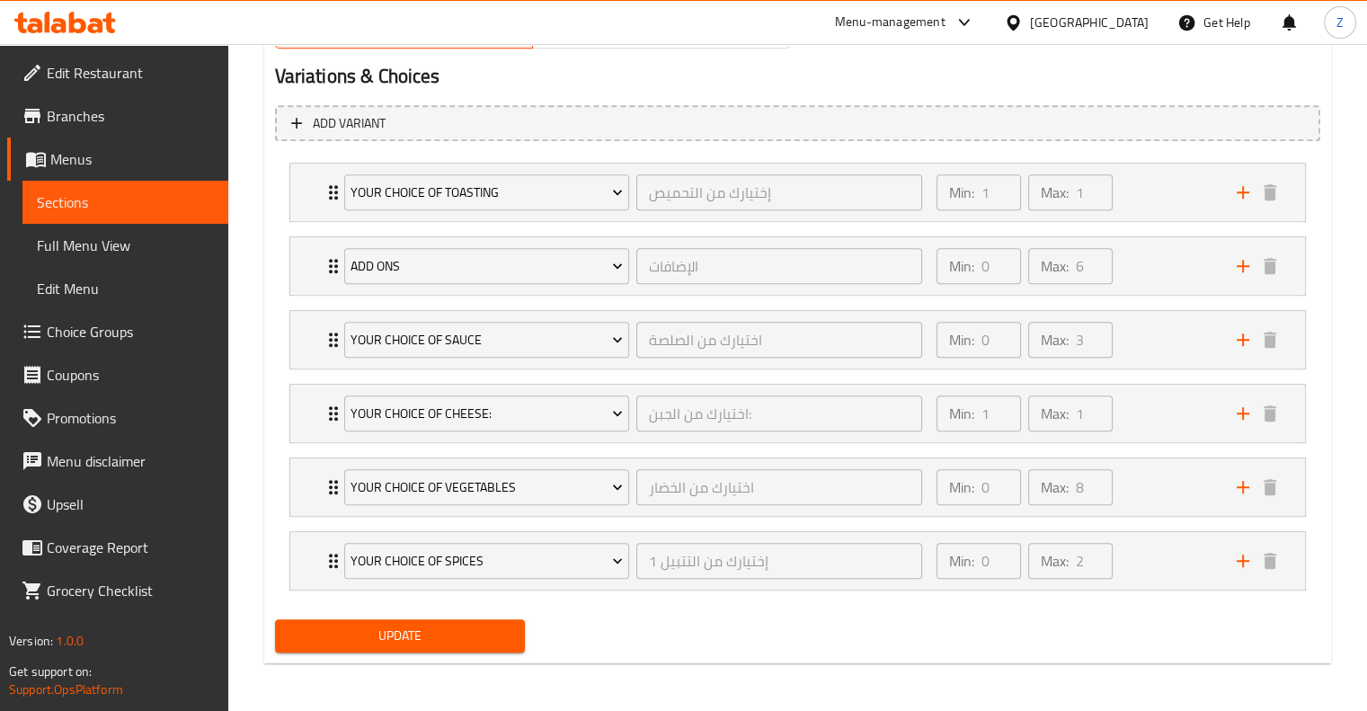
click at [414, 630] on span "Update" at bounding box center [400, 636] width 222 height 22
